Goal: Find specific fact: Find specific fact

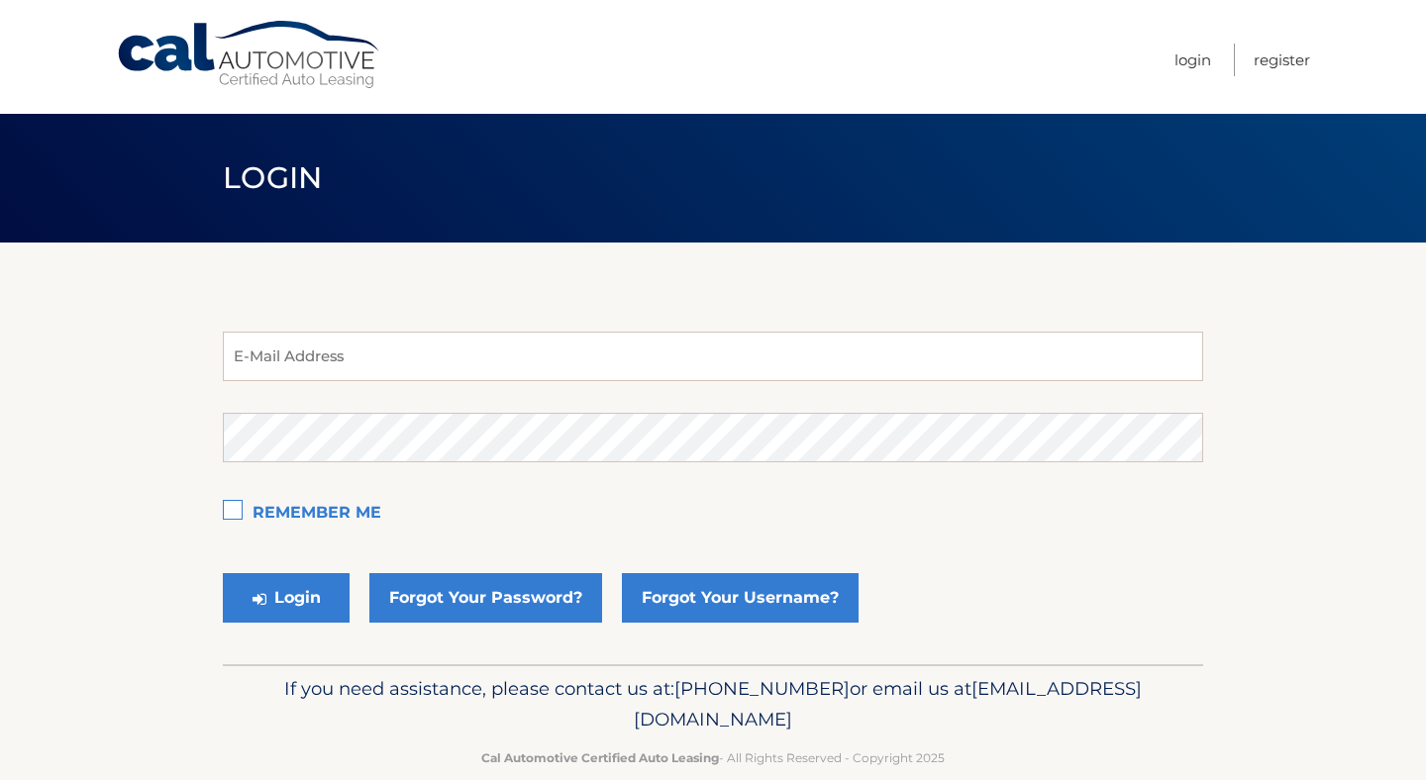
click at [568, 361] on input "email" at bounding box center [713, 357] width 980 height 50
type input "[EMAIL_ADDRESS][DOMAIN_NAME]"
click at [223, 573] on button "Login" at bounding box center [286, 598] width 127 height 50
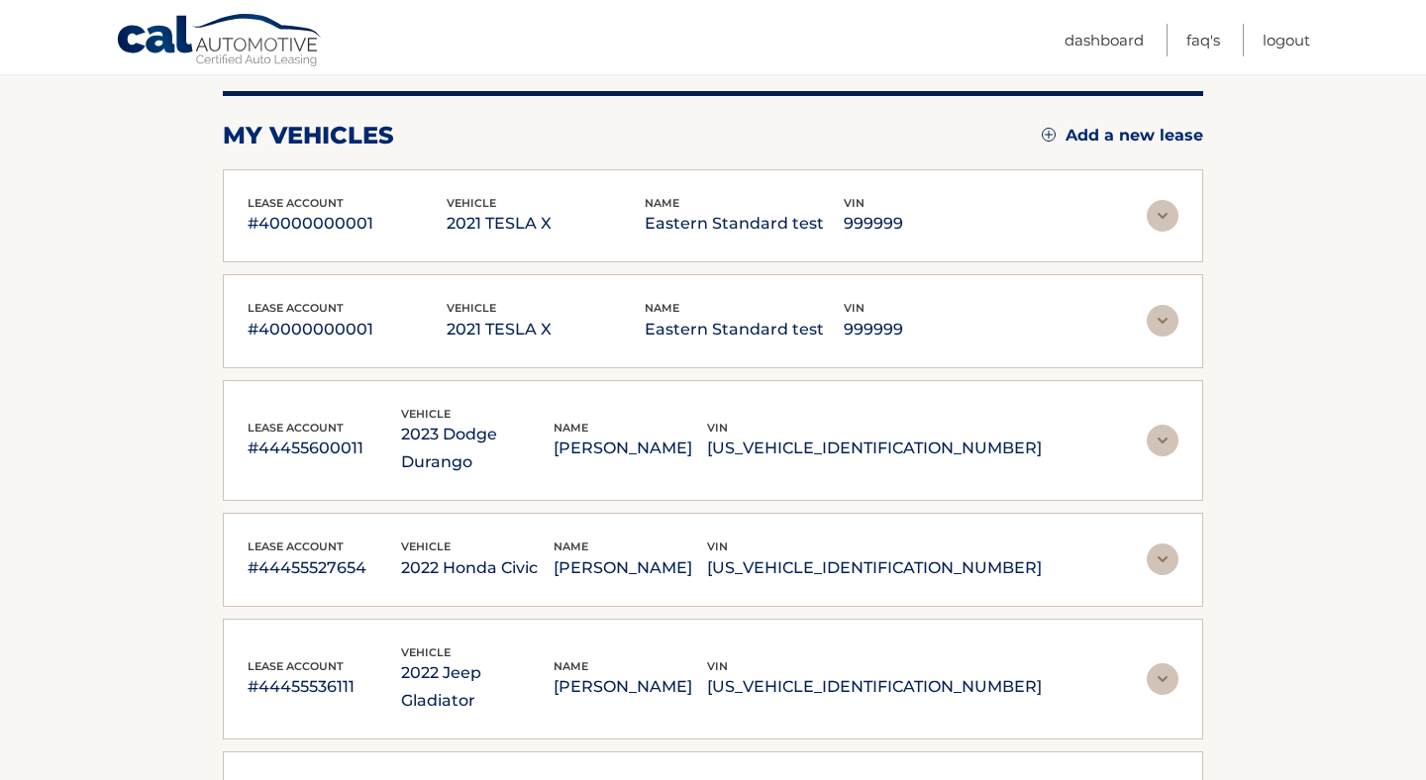
scroll to position [214, 0]
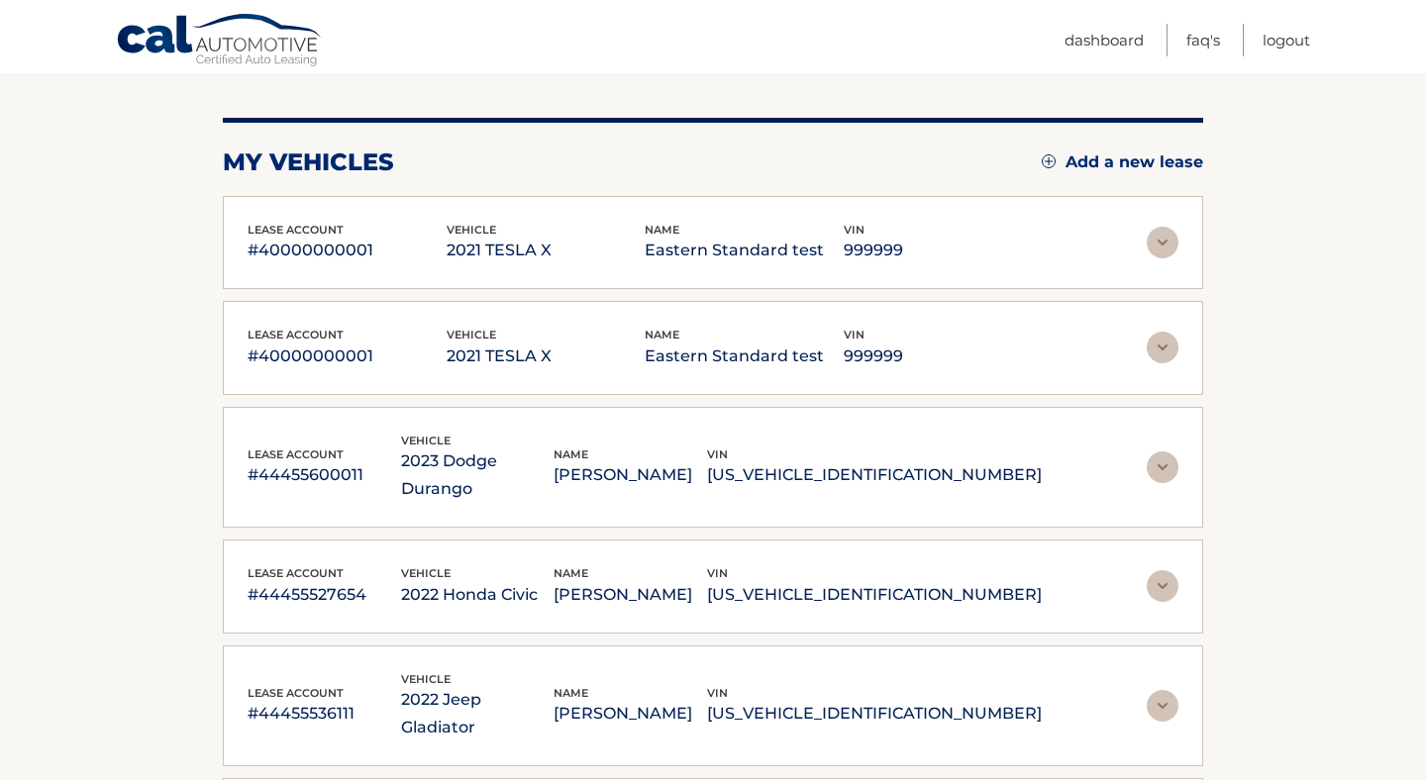
click at [274, 461] on p "#44455600011" at bounding box center [324, 475] width 153 height 28
copy p "44455600011"
click at [311, 251] on p "#40000000001" at bounding box center [347, 251] width 199 height 28
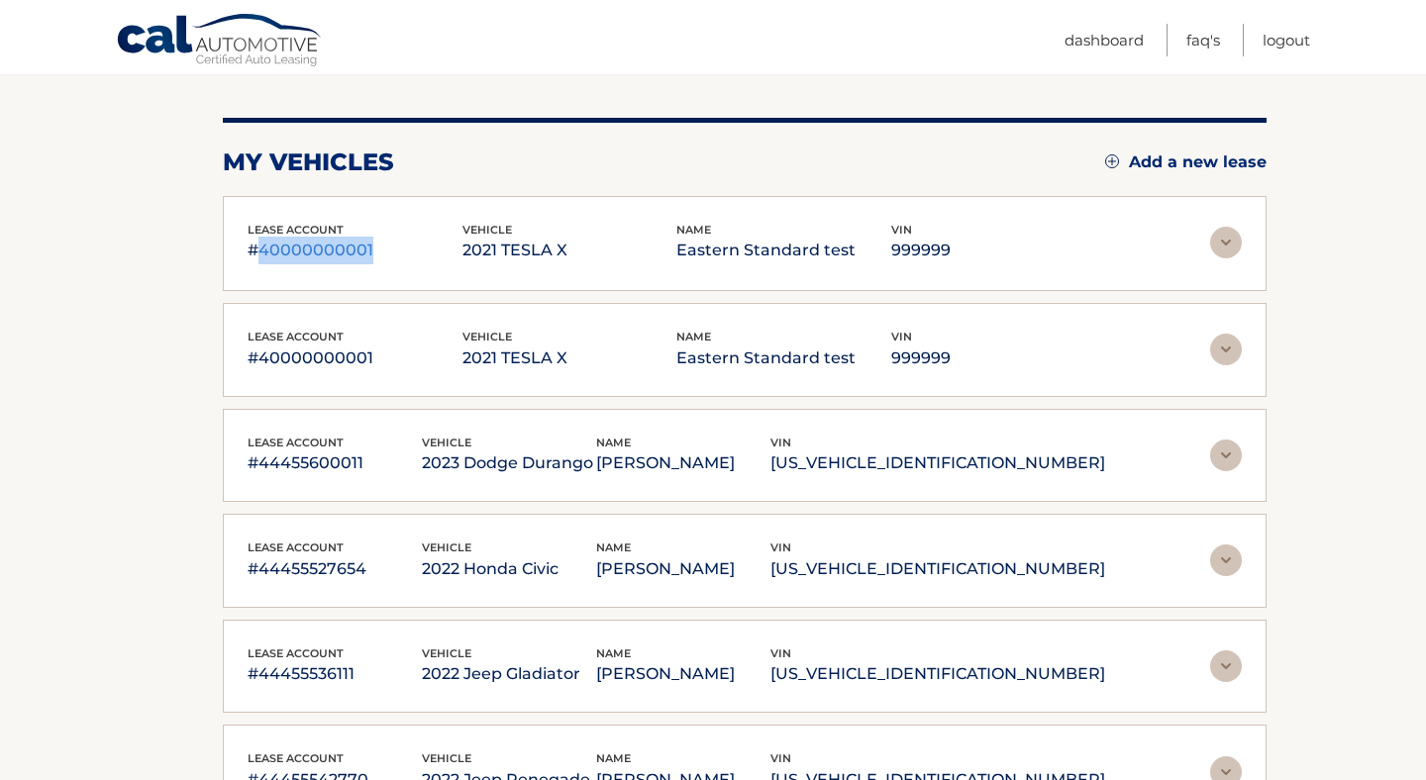
copy p "40000000001"
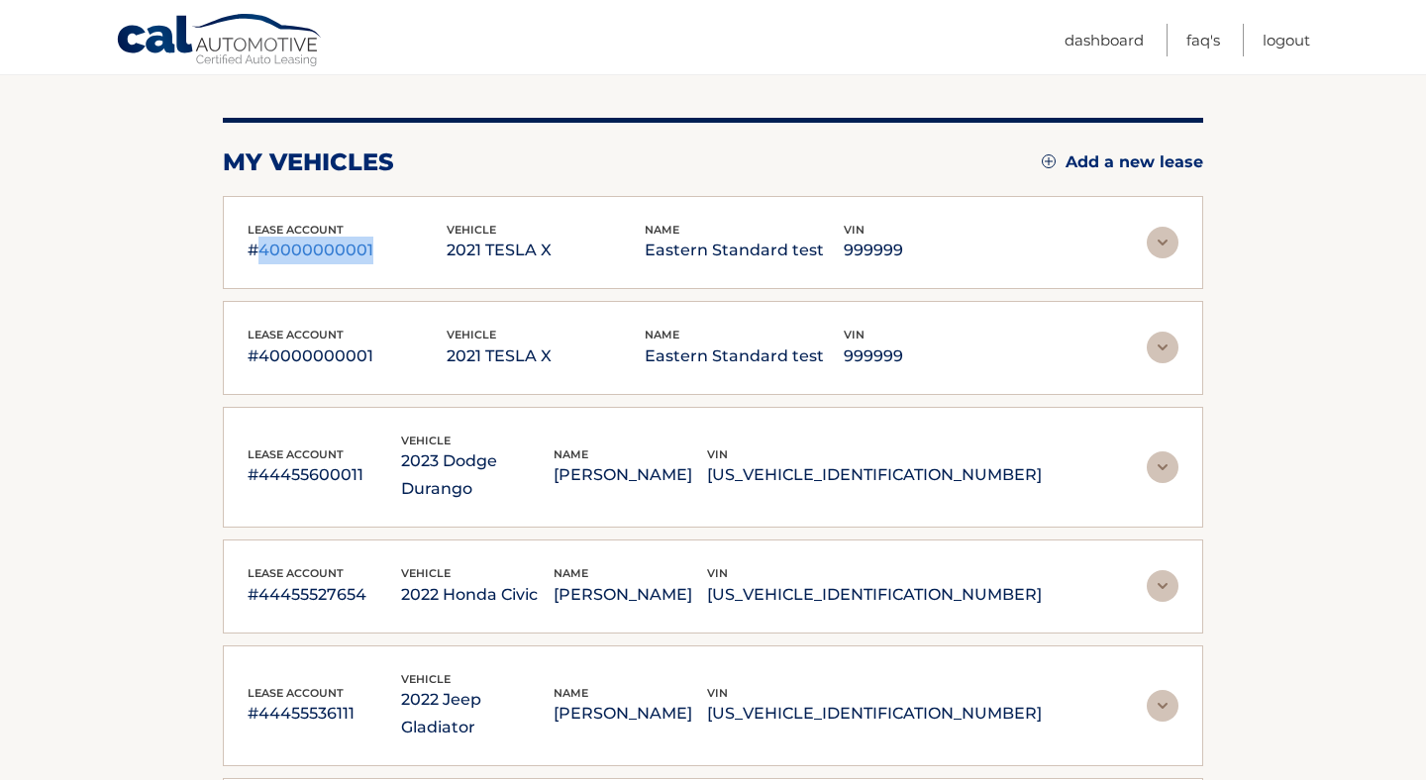
copy p "40000000001"
click at [321, 353] on p "#40000000001" at bounding box center [347, 357] width 199 height 28
copy p "40000000001"
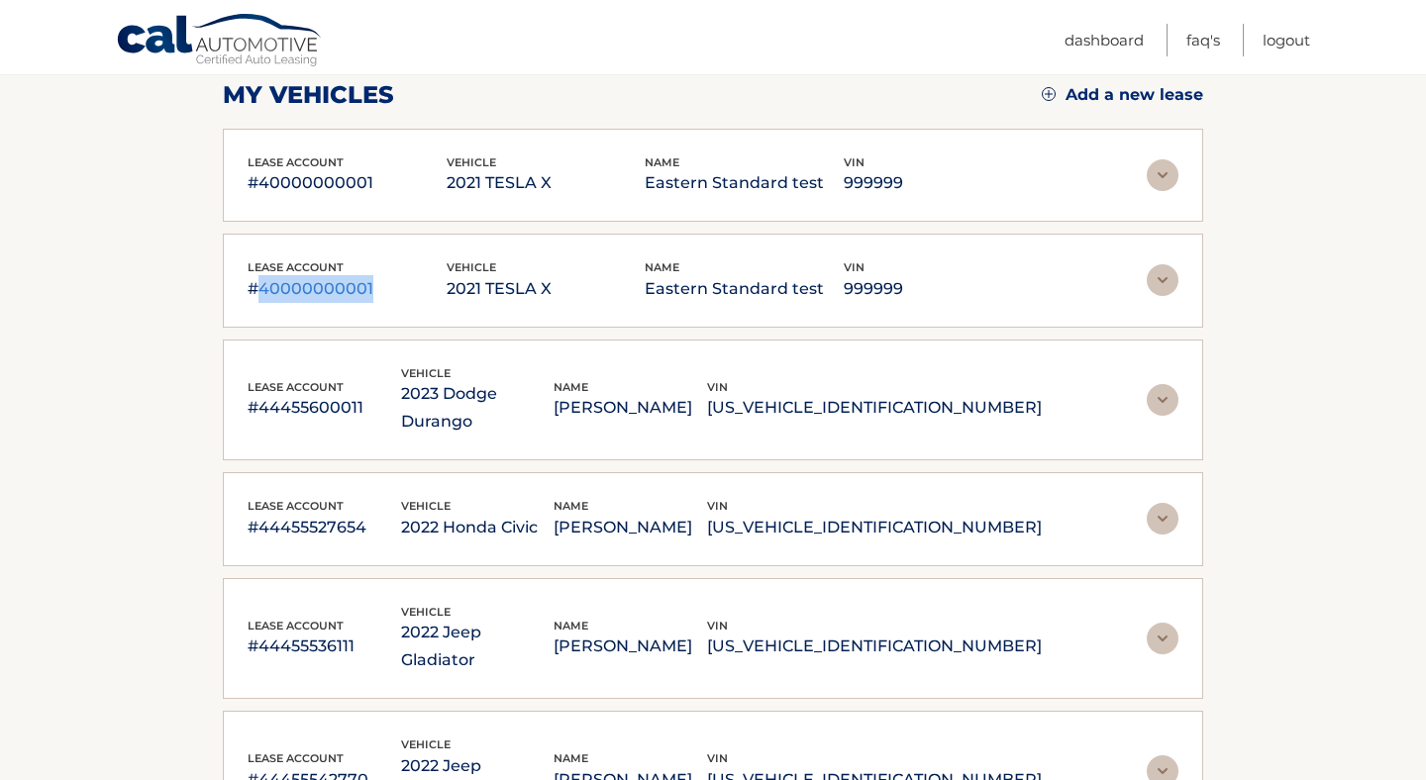
scroll to position [285, 0]
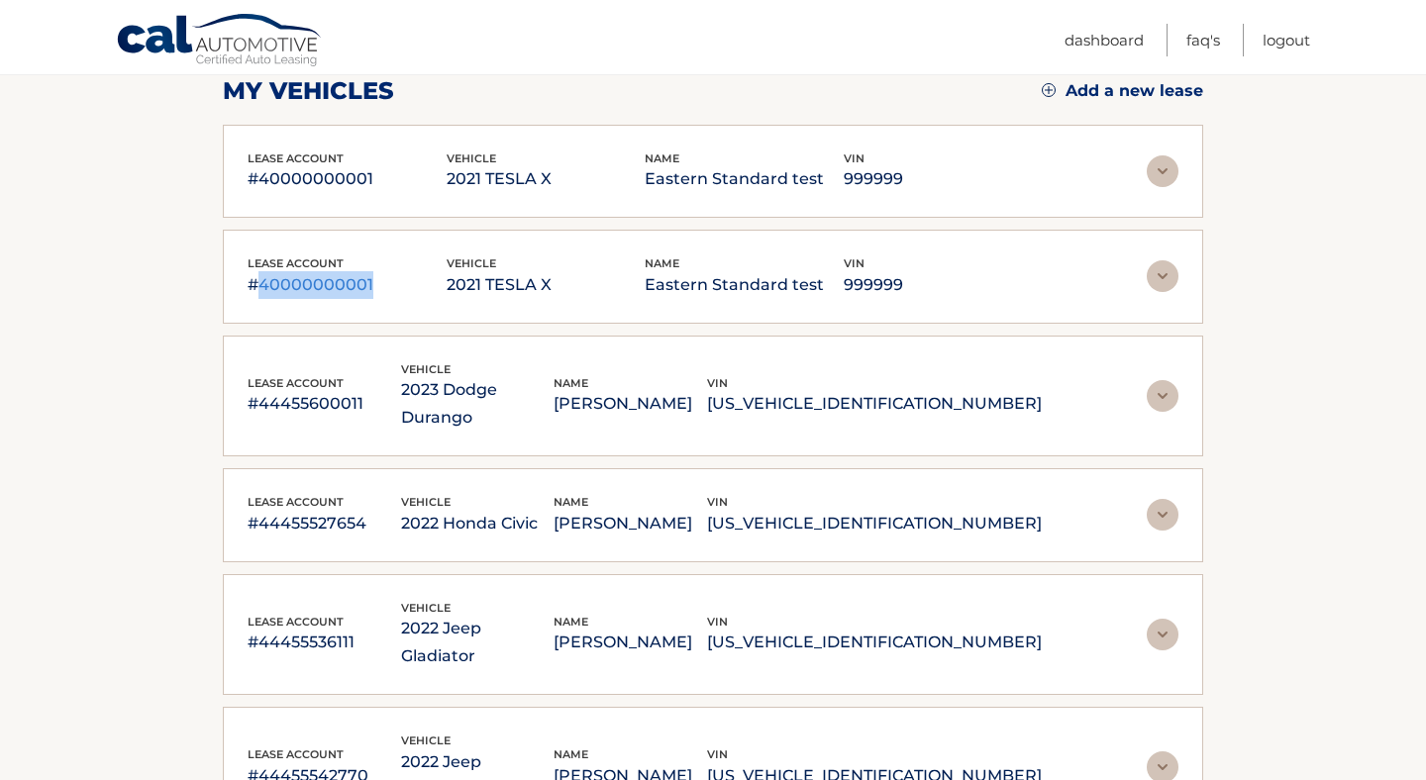
click at [1162, 499] on img at bounding box center [1163, 515] width 32 height 32
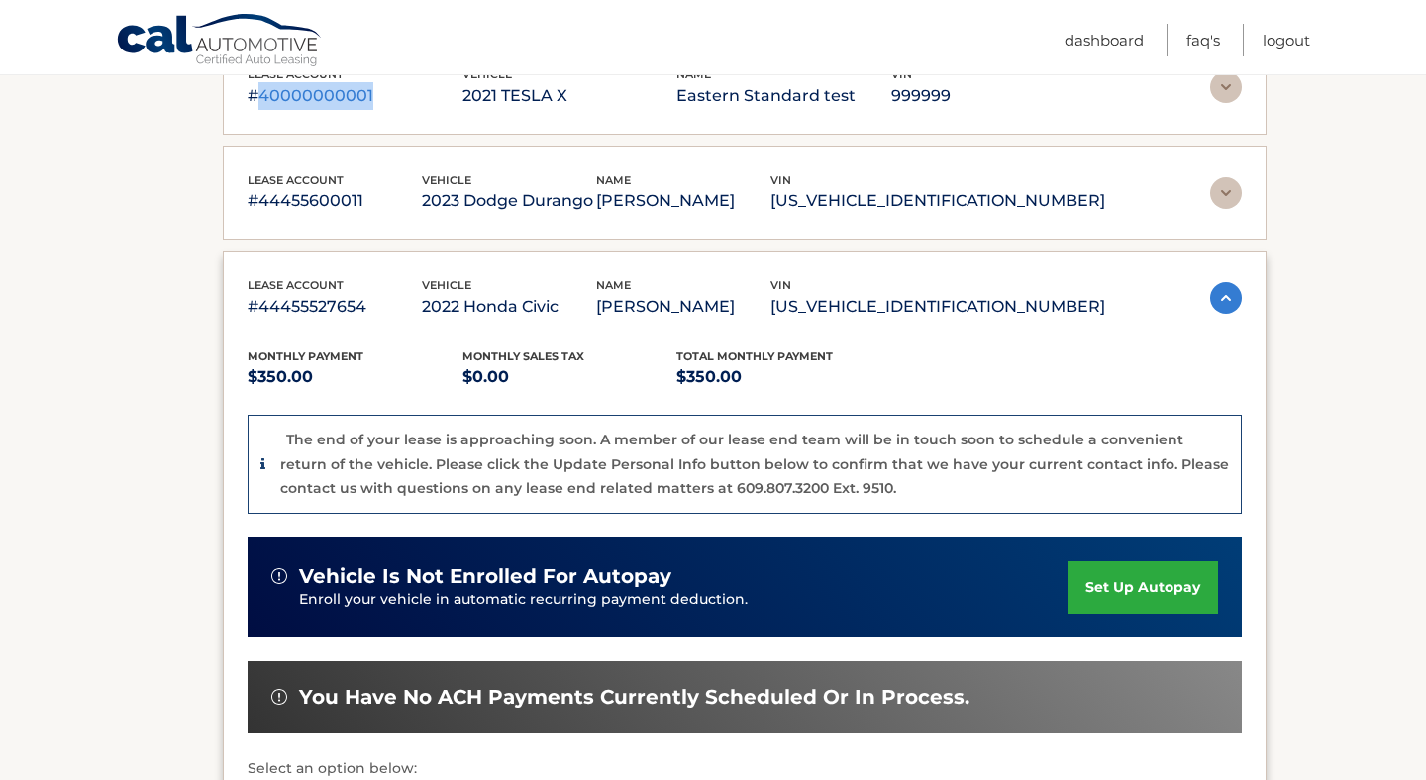
scroll to position [500, 0]
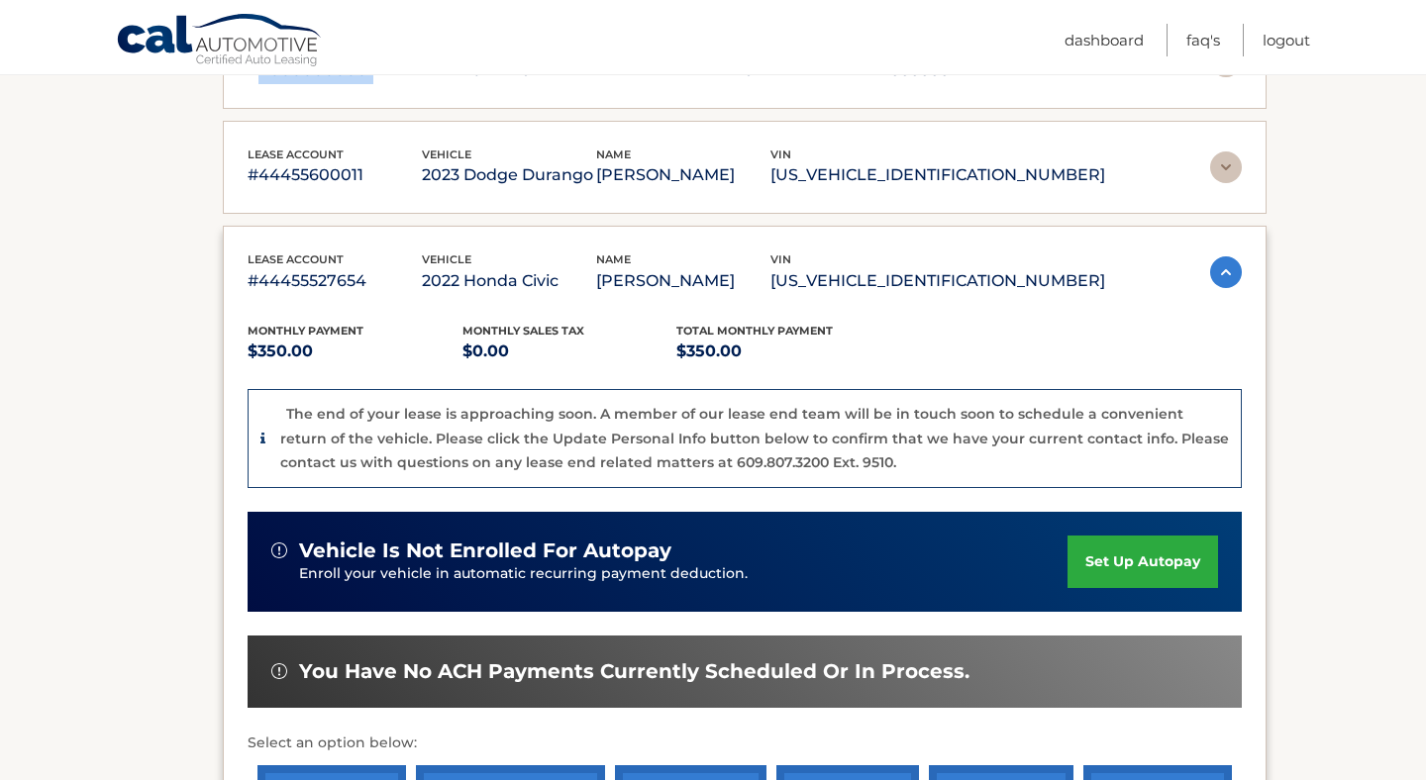
click at [286, 280] on p "#44455527654" at bounding box center [335, 281] width 174 height 28
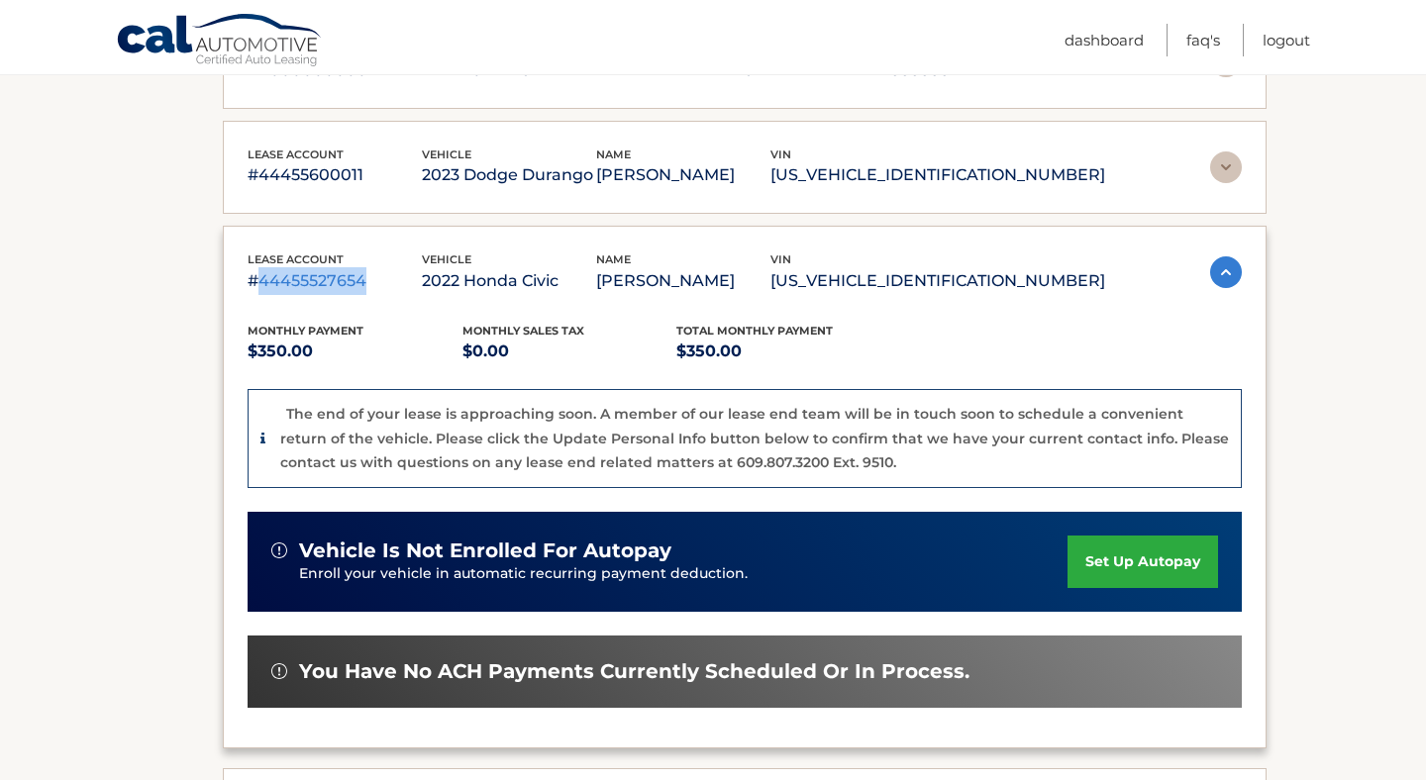
copy p "44455527654"
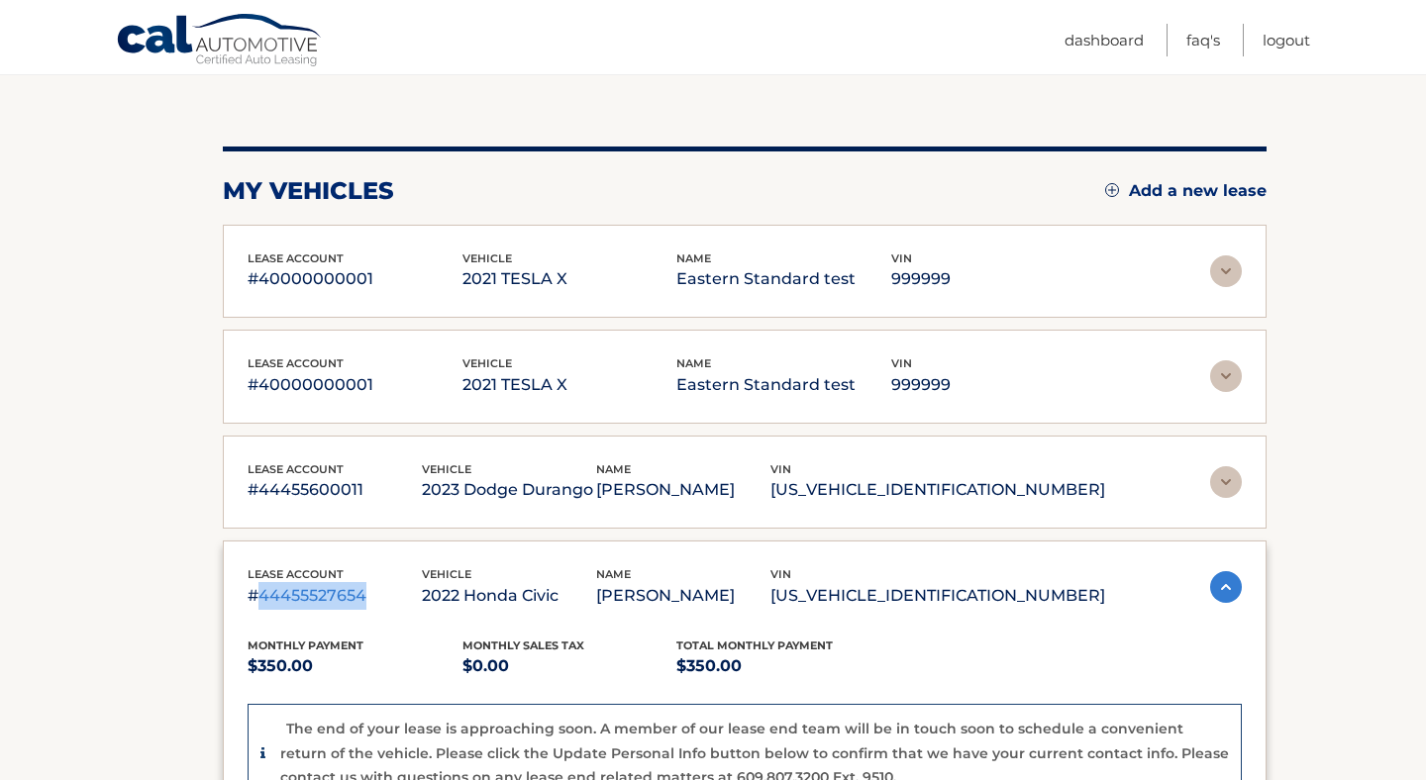
scroll to position [184, 0]
